Goal: Find specific page/section: Find specific page/section

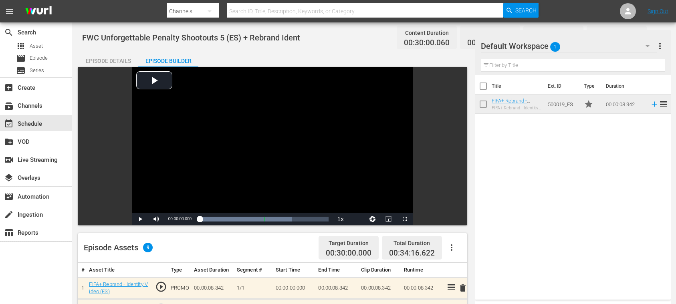
scroll to position [160, 0]
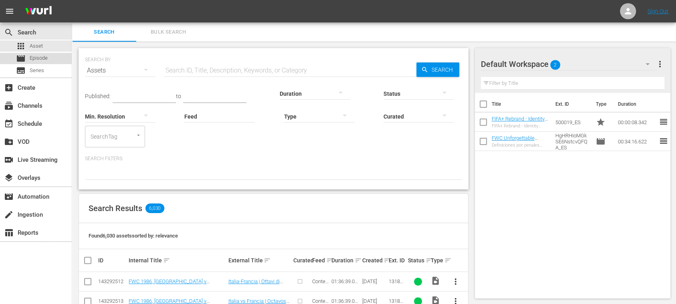
click at [51, 61] on div "movie Episode" at bounding box center [36, 58] width 72 height 11
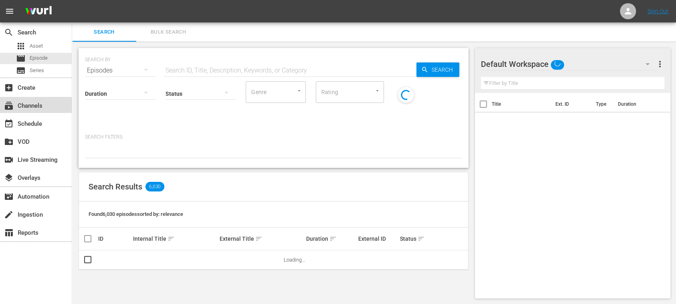
click at [42, 105] on div "subscriptions Channels" at bounding box center [22, 104] width 45 height 7
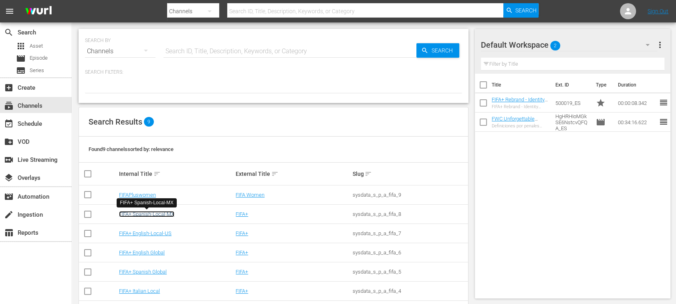
click at [172, 214] on link "FIFA+ Spanish-Local-MX" at bounding box center [146, 214] width 55 height 6
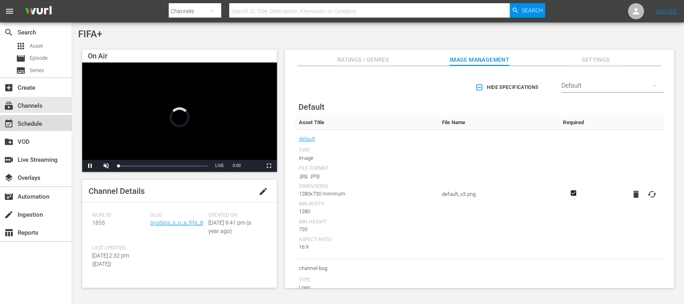
click at [44, 121] on div "event_available Schedule" at bounding box center [22, 122] width 45 height 7
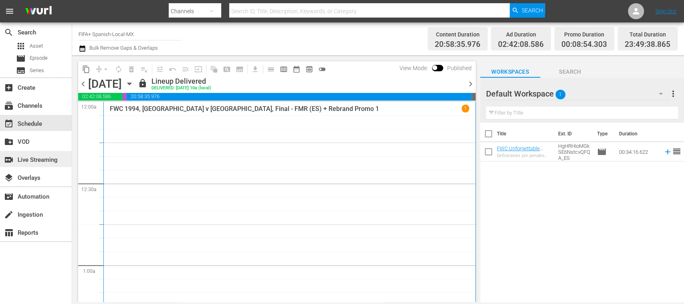
click at [38, 162] on div "switch_video Live Streaming" at bounding box center [22, 158] width 45 height 7
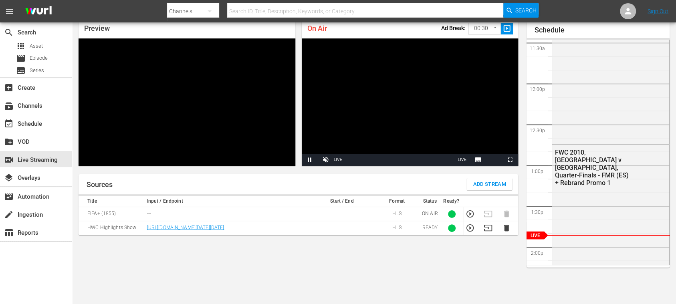
scroll to position [943, 0]
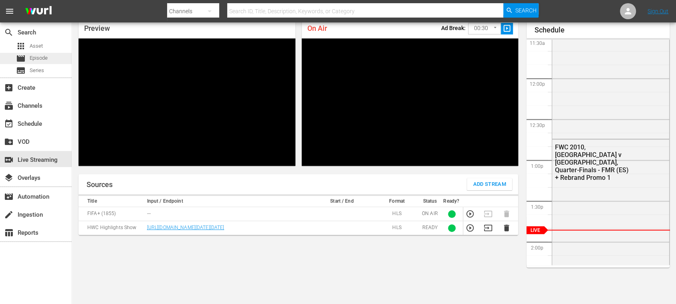
click at [41, 56] on span "Episode" at bounding box center [39, 58] width 18 height 8
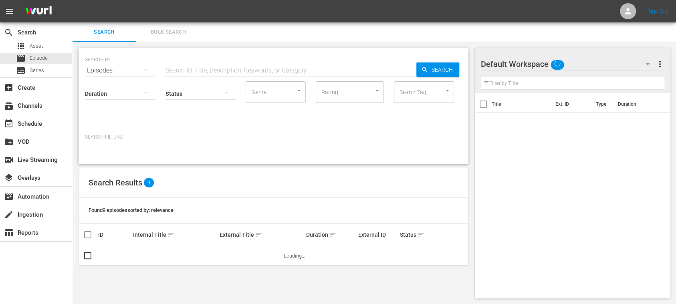
click at [176, 71] on input "text" at bounding box center [290, 70] width 253 height 19
paste input "FWC 1986, Official Film, Hero"
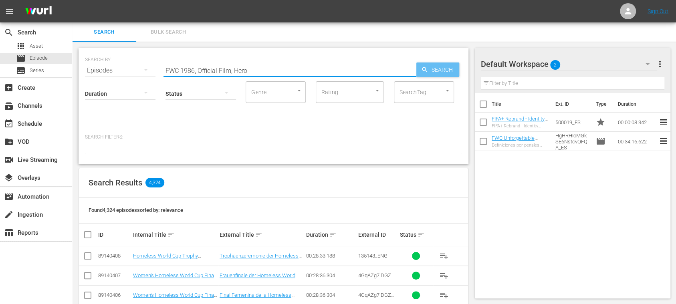
type input "FWC 1986, Official Film, Hero"
click at [434, 65] on span "Search" at bounding box center [443, 70] width 31 height 14
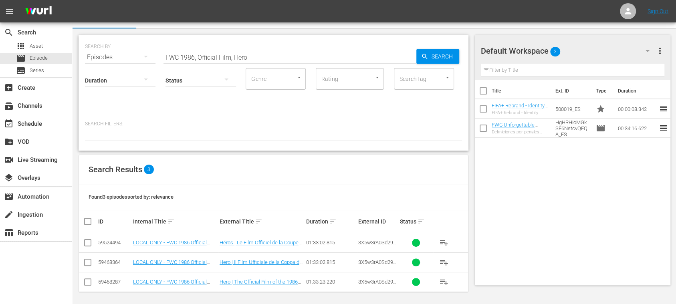
scroll to position [15, 0]
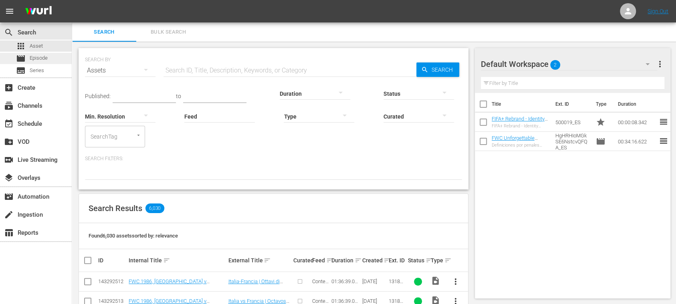
click at [30, 58] on span "Episode" at bounding box center [39, 58] width 18 height 8
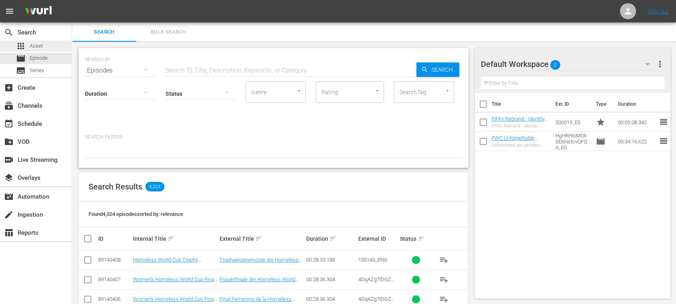
click at [37, 43] on span "Asset" at bounding box center [36, 46] width 13 height 8
